Goal: Task Accomplishment & Management: Manage account settings

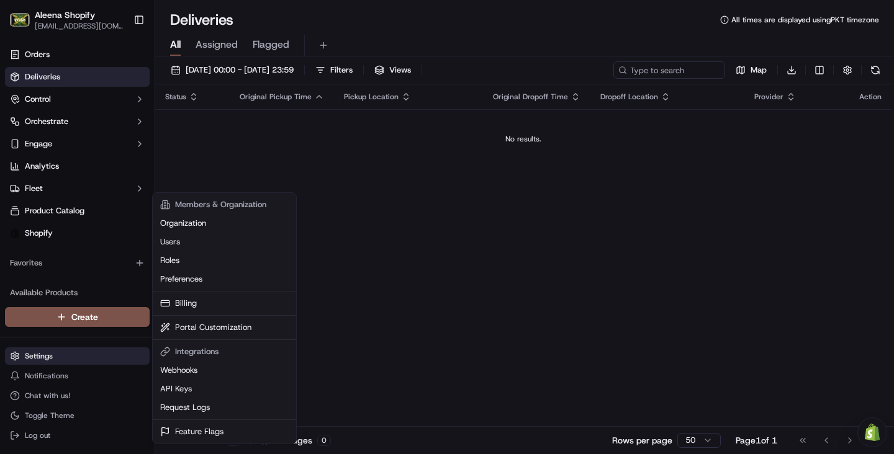
click at [34, 349] on html "Aleena Shopify [EMAIL_ADDRESS][DOMAIN_NAME] Toggle Sidebar Orders Deliveries Co…" at bounding box center [447, 227] width 894 height 454
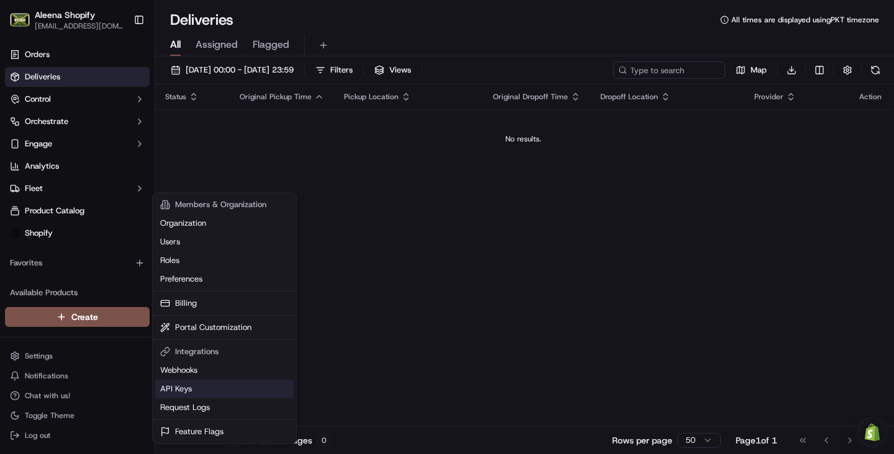
click at [254, 389] on link "API Keys" at bounding box center [224, 389] width 138 height 19
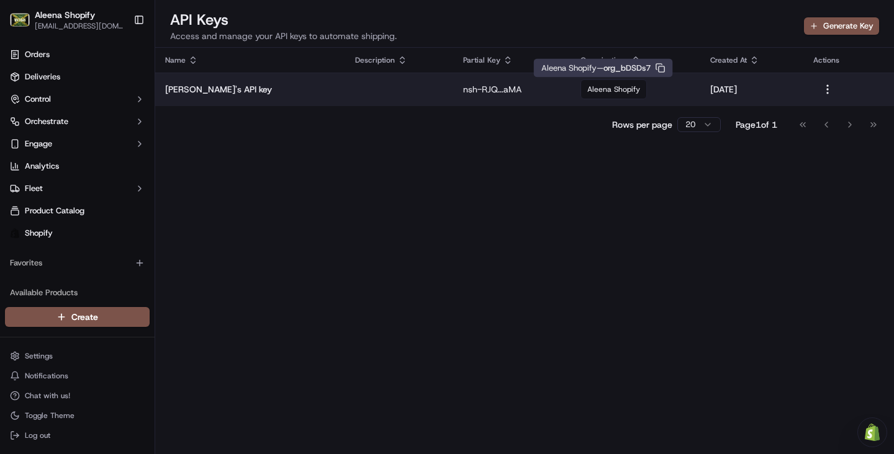
click at [659, 96] on div "Aleena Shopify" at bounding box center [635, 89] width 110 height 20
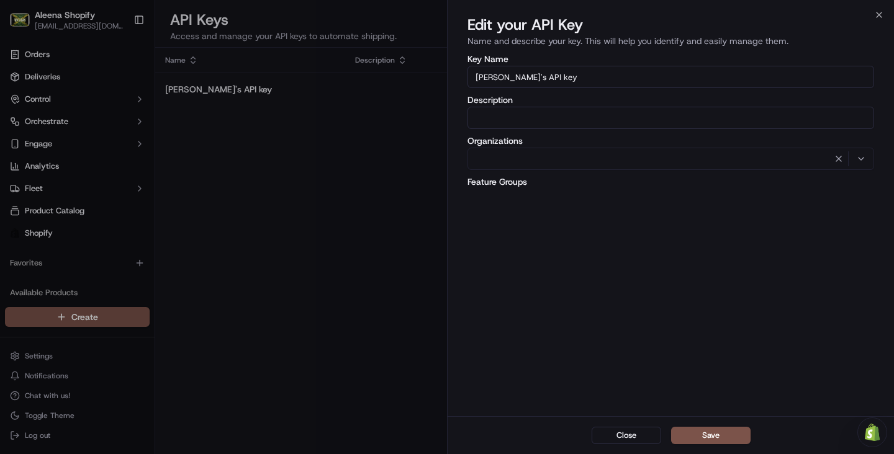
click at [43, 412] on div at bounding box center [447, 227] width 894 height 454
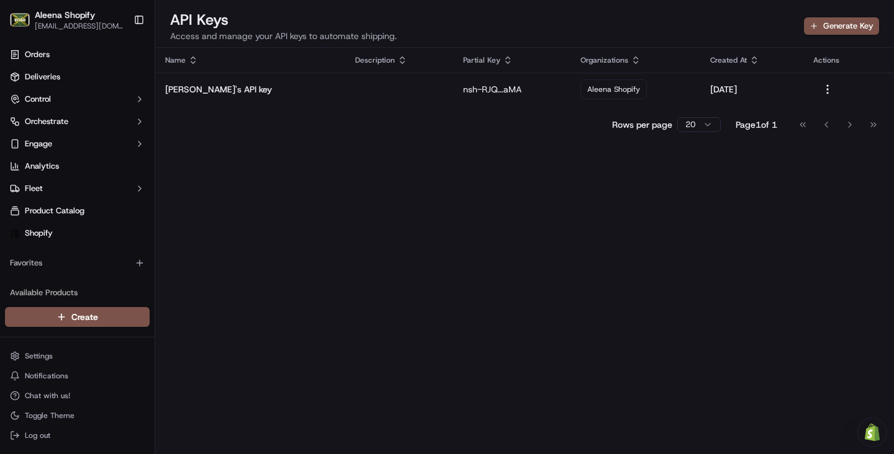
click at [43, 412] on span "Toggle Theme" at bounding box center [50, 416] width 50 height 10
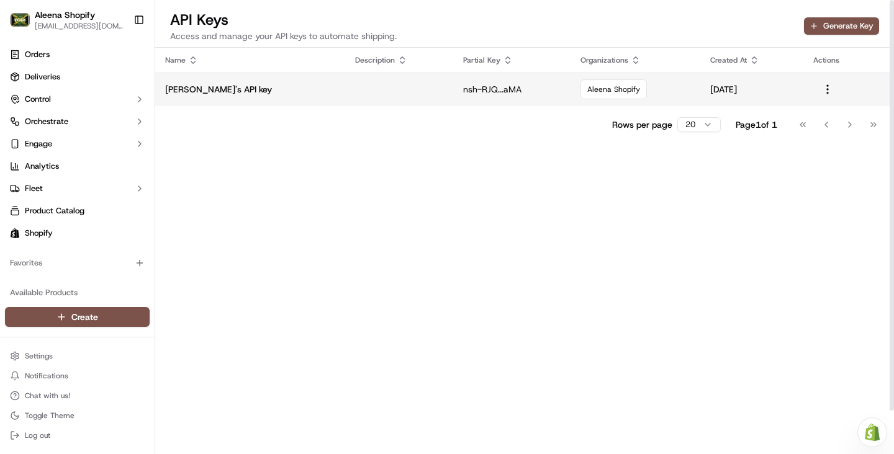
click at [771, 106] on td "[DATE]" at bounding box center [752, 90] width 104 height 34
